Goal: Task Accomplishment & Management: Manage account settings

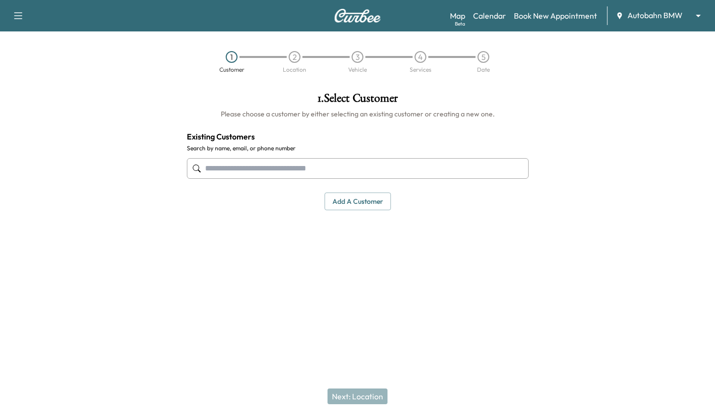
click at [494, 9] on div "Map Beta Calendar Book New Appointment Autobahn BMW ******** ​" at bounding box center [578, 15] width 257 height 19
click at [489, 18] on link "Calendar" at bounding box center [489, 16] width 33 height 12
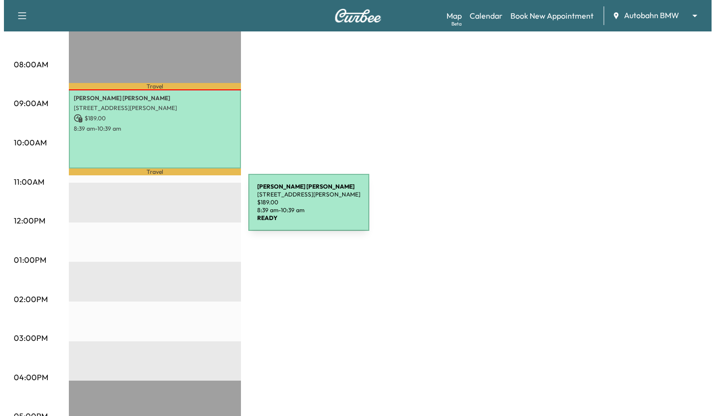
scroll to position [295, 0]
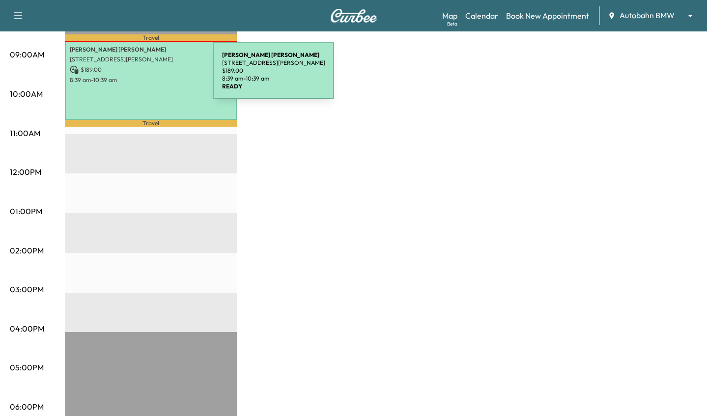
click at [140, 77] on p "8:39 am - 10:39 am" at bounding box center [151, 80] width 162 height 8
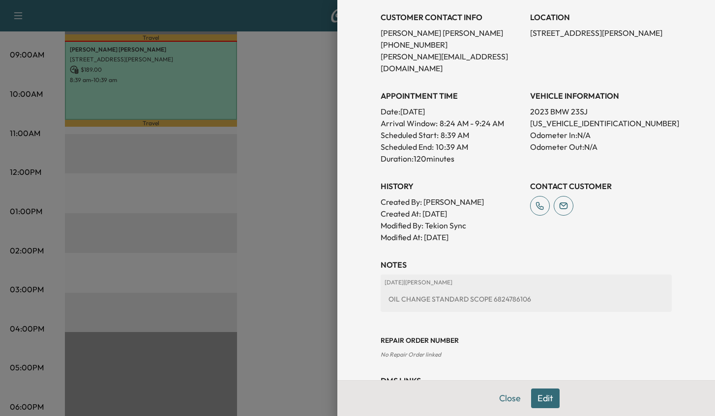
scroll to position [234, 0]
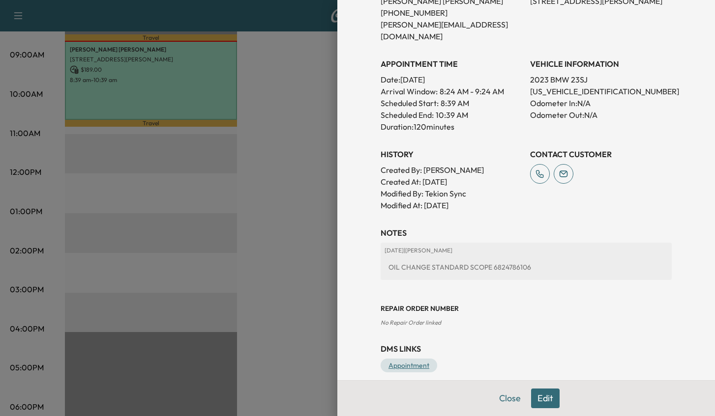
click at [392, 359] on link "Appointment" at bounding box center [408, 366] width 57 height 14
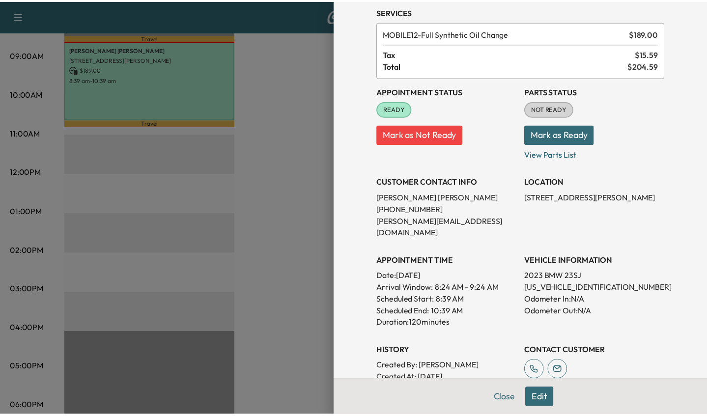
scroll to position [0, 0]
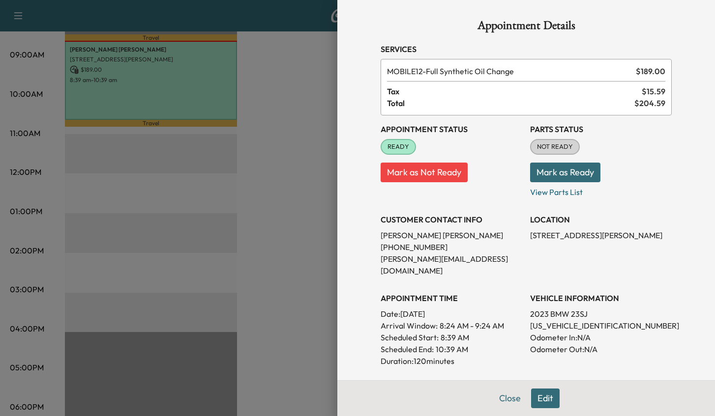
click at [553, 170] on button "Mark as Ready" at bounding box center [565, 173] width 70 height 20
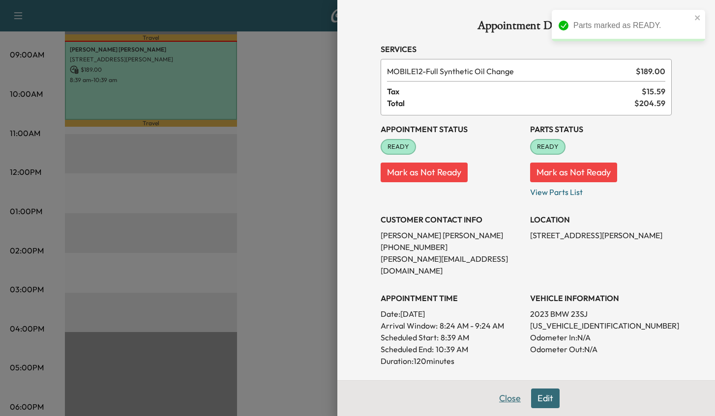
click at [504, 397] on button "Close" at bounding box center [510, 399] width 34 height 20
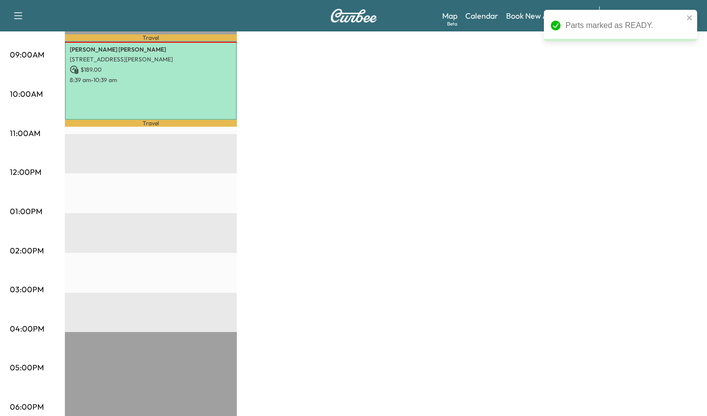
click at [382, 226] on div "MS1 $ 189.00 Revenue 2 hr Work Time 19 min Transit Time Travel [PERSON_NAME] [S…" at bounding box center [381, 201] width 633 height 737
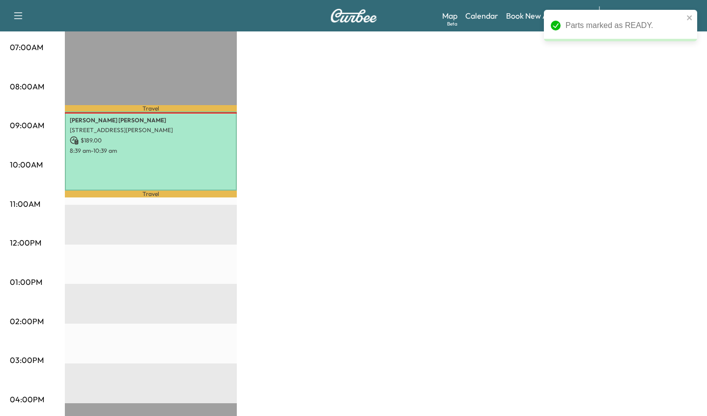
scroll to position [197, 0]
